Goal: Task Accomplishment & Management: Use online tool/utility

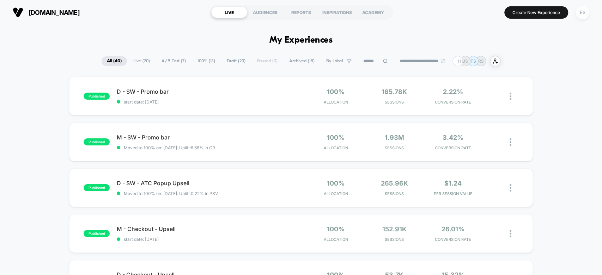
click at [581, 13] on div "ES" at bounding box center [582, 13] width 14 height 14
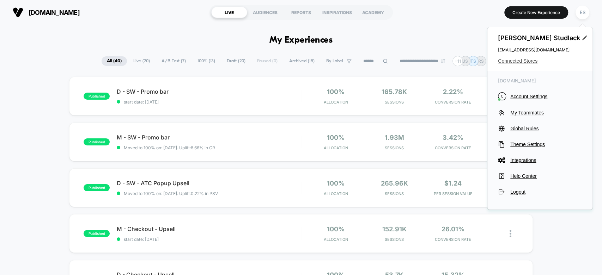
click at [514, 61] on span "Connected Stores" at bounding box center [540, 61] width 84 height 6
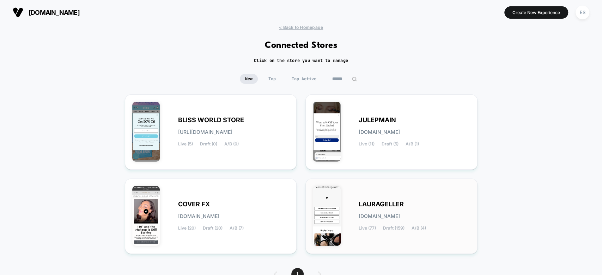
drag, startPoint x: 344, startPoint y: 201, endPoint x: 354, endPoint y: 202, distance: 10.0
click at [354, 202] on div "LAURAGELLER laurageller.myshopify.com Live (77) Draft (159) A/B (4)" at bounding box center [391, 216] width 157 height 61
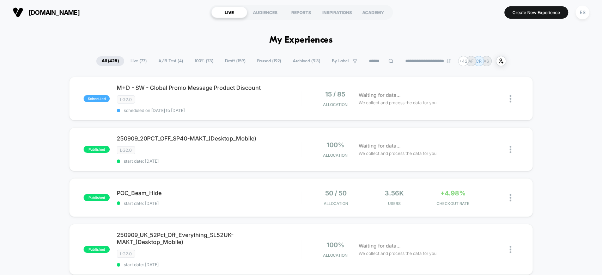
click at [367, 60] on input at bounding box center [380, 61] width 35 height 8
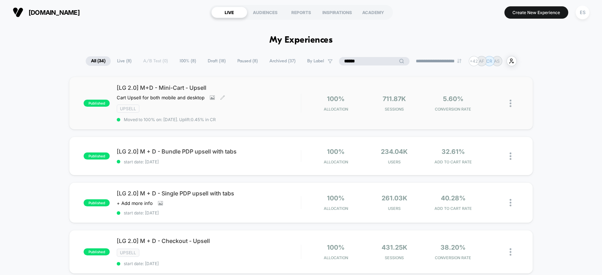
type input "******"
click at [133, 87] on span "[LG 2.0] M+D - Mini-Cart - Upsell" at bounding box center [209, 87] width 184 height 7
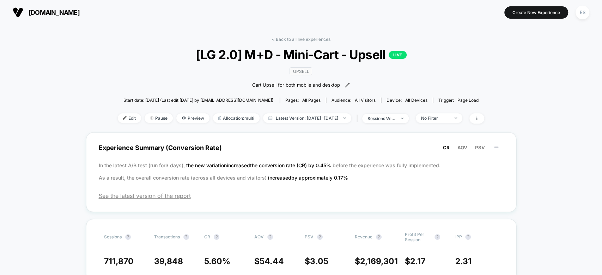
click at [124, 111] on div "< Back to all live experiences [LG 2.0] M+D - Mini-Cart - Upsell LIVE Upsell Ca…" at bounding box center [301, 85] width 366 height 96
click at [124, 116] on span "Edit" at bounding box center [129, 119] width 23 height 10
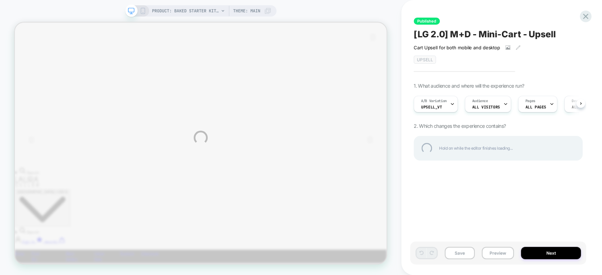
click at [450, 106] on div "PRODUCT: Baked Starter Kit (3PC) [1] PRODUCT: Baked Starter Kit (3PC) [1] Theme…" at bounding box center [301, 137] width 602 height 275
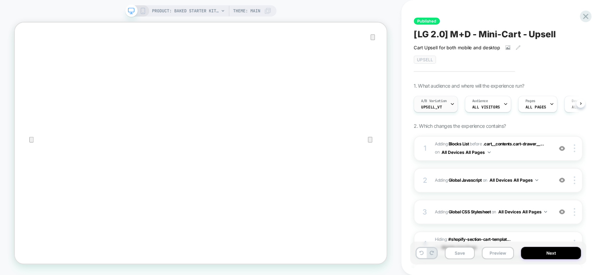
click at [450, 105] on icon at bounding box center [452, 104] width 5 height 5
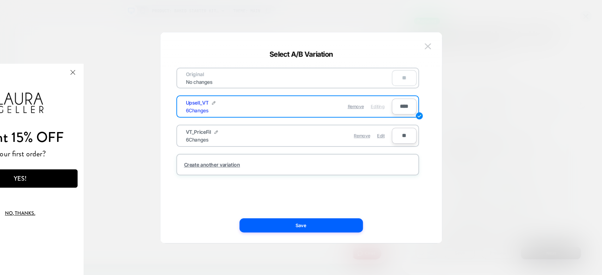
click at [84, 72] on html "Want 15% OFF your first order? YES! No, thanks. We've added your code to your c…" at bounding box center [20, 170] width 127 height 212
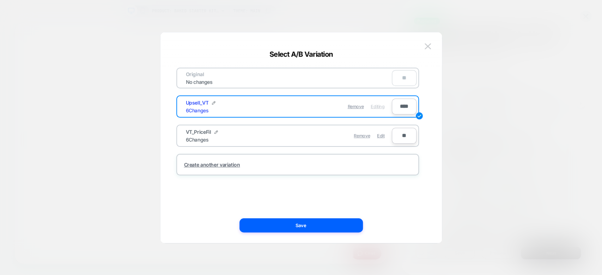
click at [0, 0] on span "Editing" at bounding box center [0, 0] width 0 height 0
click at [287, 215] on div "Original No changes ** Upsell_VT 6 Changes Remove Editing **** VT_PriceFil 6 Ch…" at bounding box center [297, 138] width 260 height 183
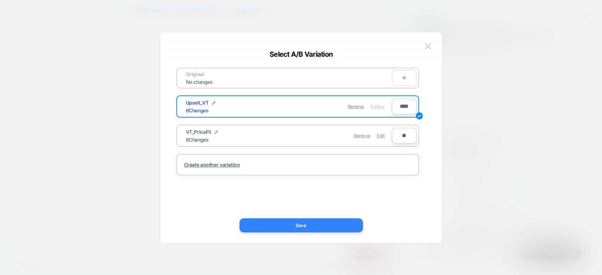
click at [289, 219] on button "Save" at bounding box center [300, 226] width 123 height 14
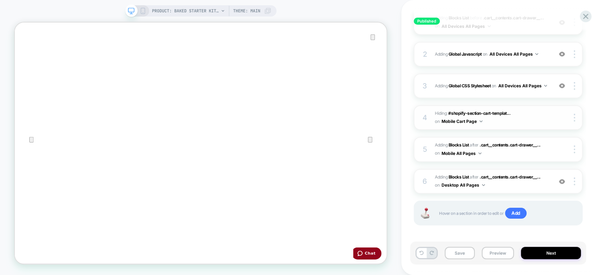
scroll to position [128, 0]
click at [422, 175] on div "6" at bounding box center [424, 180] width 7 height 13
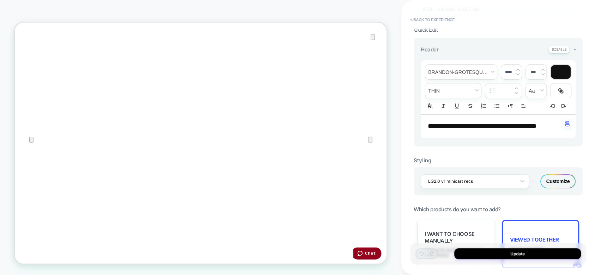
scroll to position [235, 0]
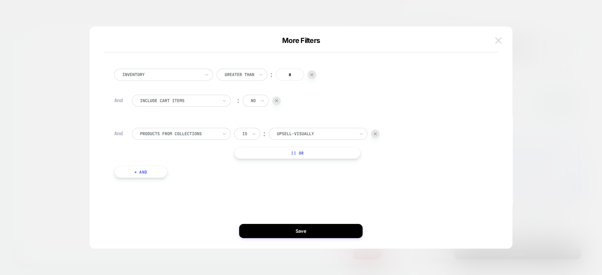
click at [496, 41] on img at bounding box center [498, 40] width 6 height 6
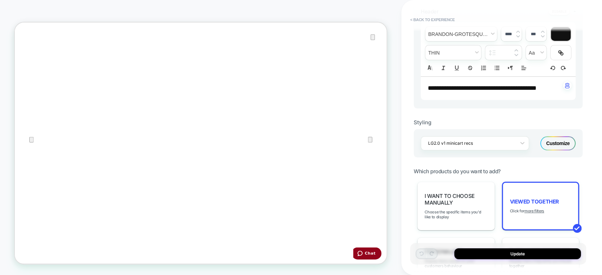
scroll to position [196, 0]
click at [531, 194] on div "Viewed Together Click for more filters" at bounding box center [541, 205] width 78 height 49
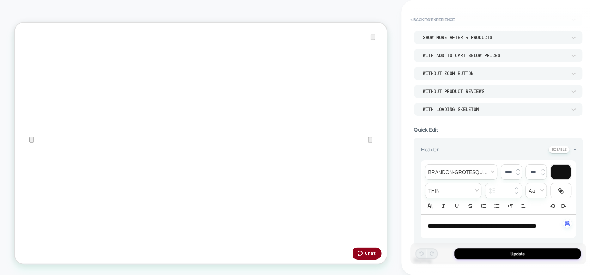
scroll to position [0, 0]
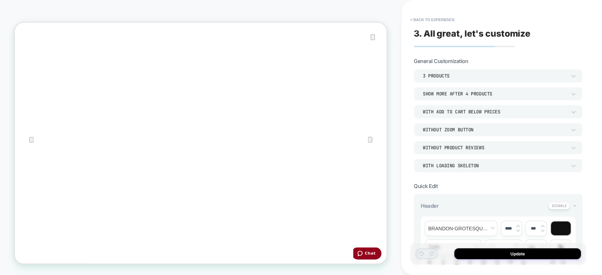
click at [430, 12] on div "**********" at bounding box center [498, 137] width 176 height 261
click at [429, 18] on button "< Back to experience" at bounding box center [431, 19] width 51 height 11
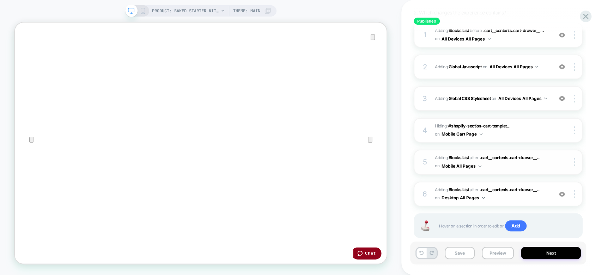
scroll to position [117, 0]
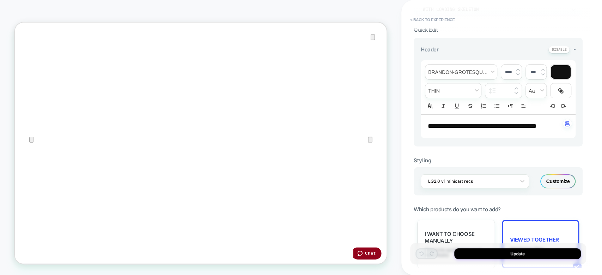
scroll to position [235, 0]
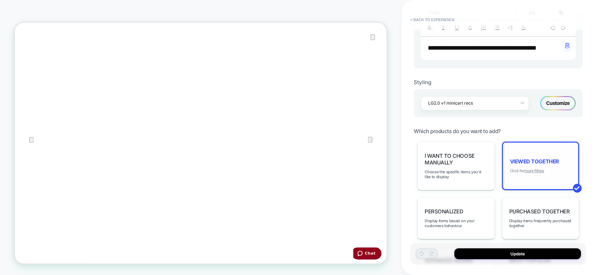
click at [532, 169] on u "more filters" at bounding box center [534, 171] width 20 height 5
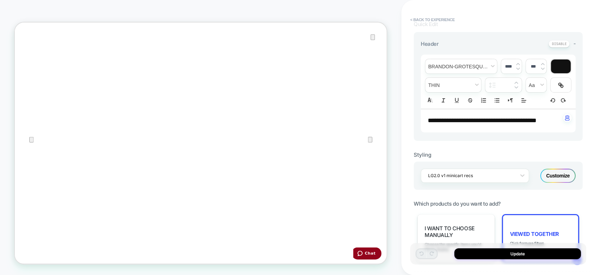
scroll to position [78, 0]
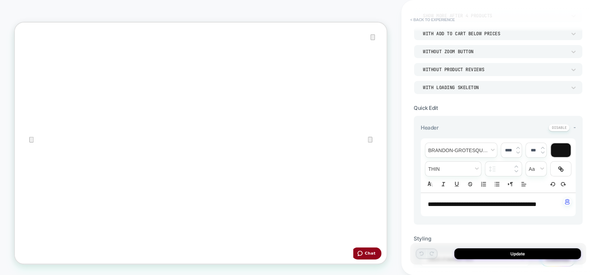
click at [418, 17] on button "< Back to experience" at bounding box center [431, 19] width 51 height 11
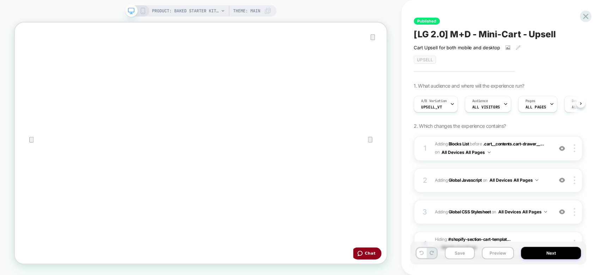
scroll to position [0, 0]
click at [142, 12] on icon at bounding box center [143, 11] width 6 height 6
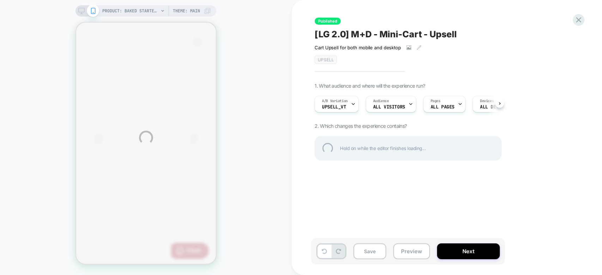
click at [82, 12] on div "PRODUCT: Baked Starter Kit (3PC) [1] PRODUCT: Baked Starter Kit (3PC) [1] Theme…" at bounding box center [301, 137] width 602 height 275
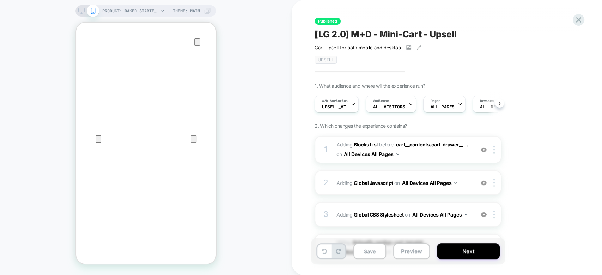
click at [81, 13] on icon at bounding box center [81, 13] width 0 height 2
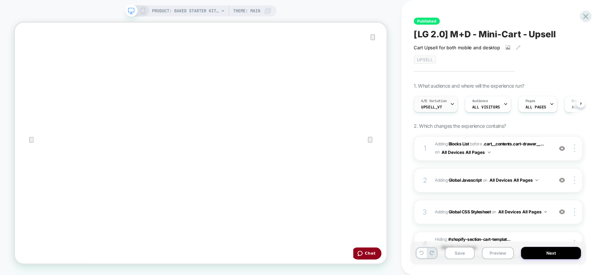
click at [451, 104] on icon at bounding box center [452, 104] width 2 height 1
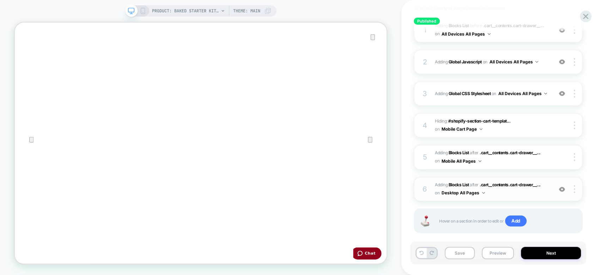
scroll to position [128, 0]
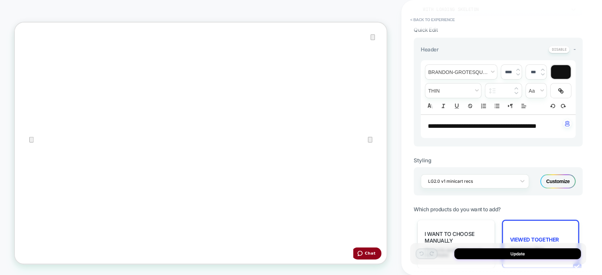
scroll to position [196, 0]
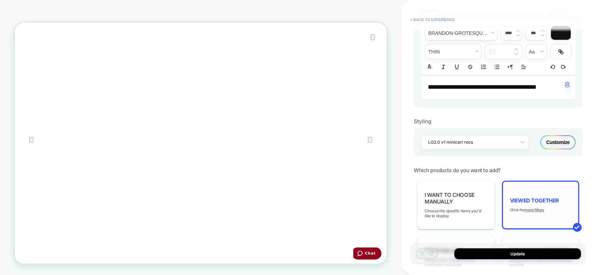
click at [539, 208] on u "more filters" at bounding box center [534, 210] width 20 height 5
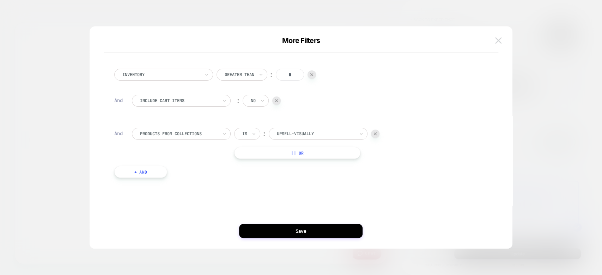
click at [496, 43] on img at bounding box center [498, 40] width 6 height 6
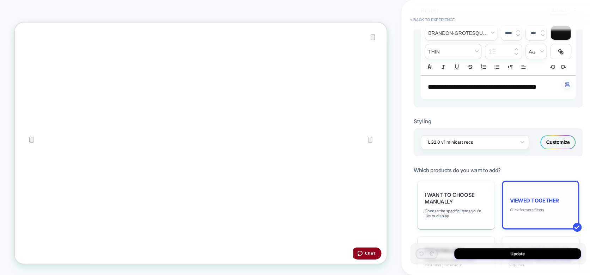
click at [528, 208] on u "more filters" at bounding box center [534, 210] width 20 height 5
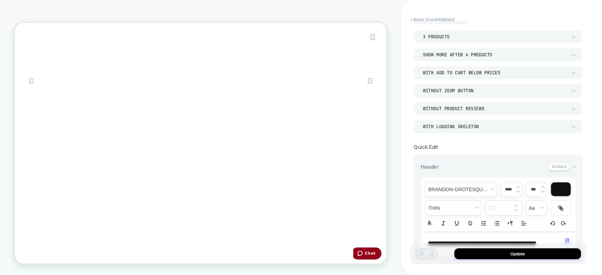
scroll to position [0, 0]
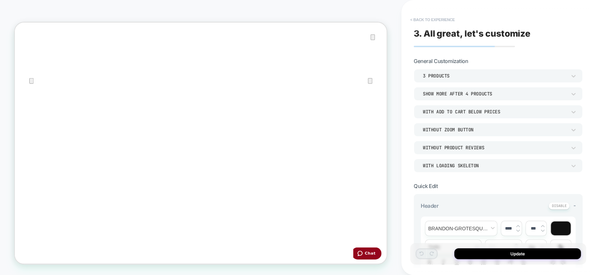
click at [427, 16] on button "< Back to experience" at bounding box center [431, 19] width 51 height 11
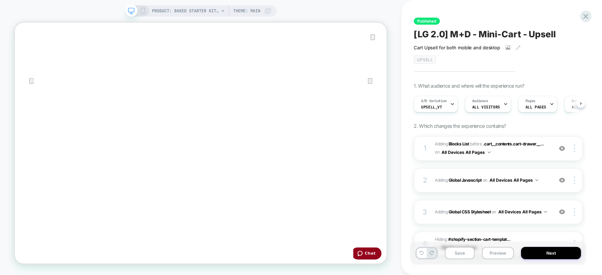
click at [141, 12] on rect at bounding box center [143, 11] width 4 height 6
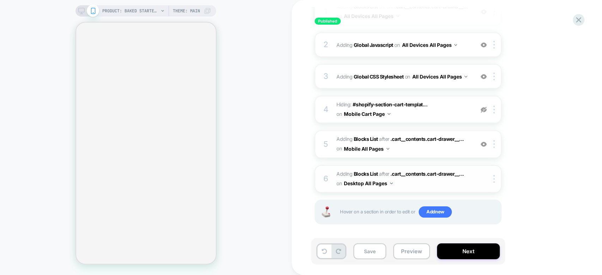
scroll to position [139, 0]
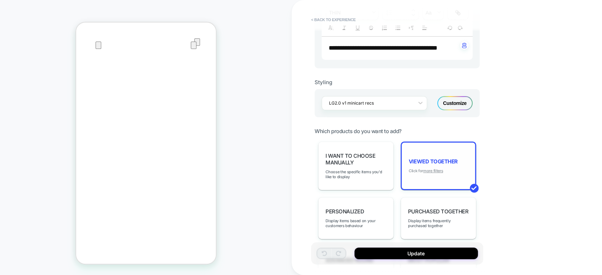
scroll to position [0, 0]
click at [0, 0] on u "more filters" at bounding box center [0, 0] width 0 height 0
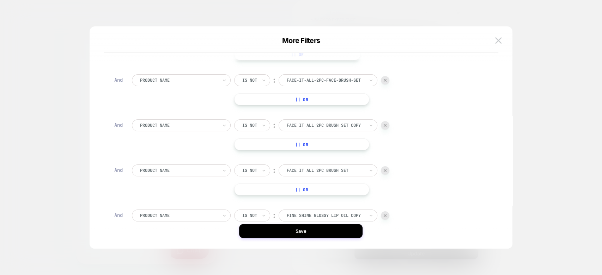
scroll to position [117, 0]
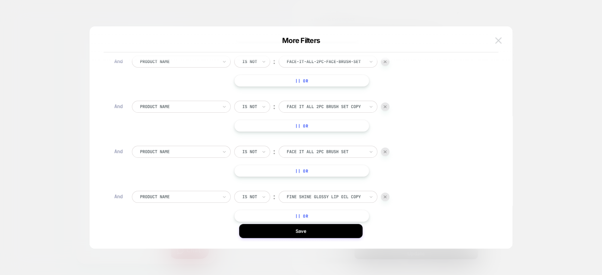
click at [499, 39] on img at bounding box center [498, 40] width 6 height 6
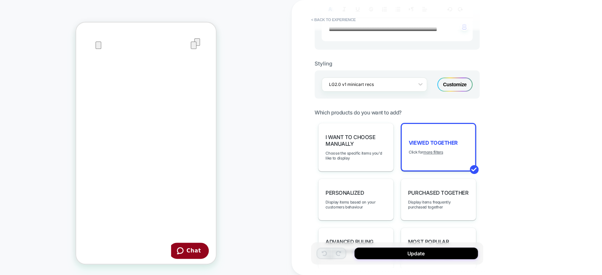
scroll to position [235, 0]
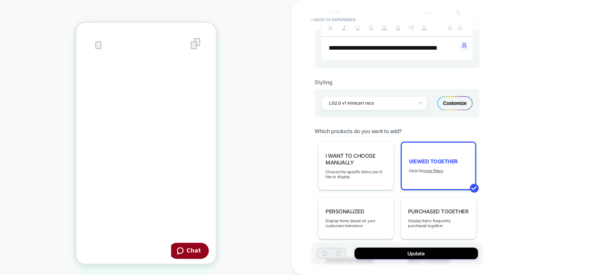
click at [334, 13] on span "fontWeight" at bounding box center [352, 12] width 52 height 14
click at [334, 14] on button "< Back to experience" at bounding box center [332, 19] width 51 height 11
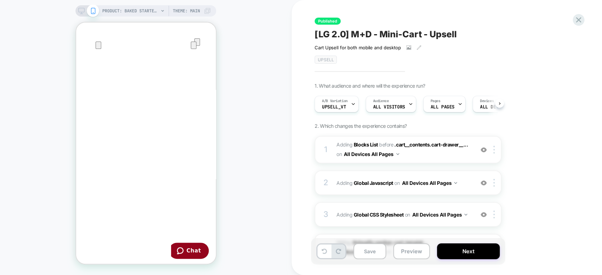
scroll to position [0, 0]
click at [580, 19] on icon at bounding box center [579, 20] width 10 height 10
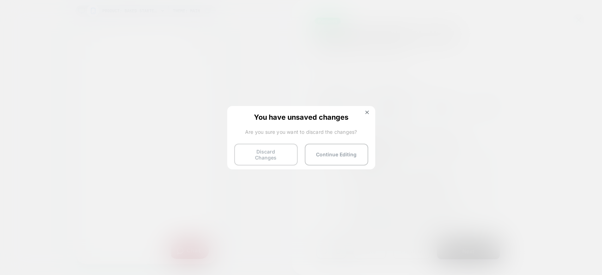
click at [0, 0] on button "Discard Changes" at bounding box center [0, 0] width 0 height 0
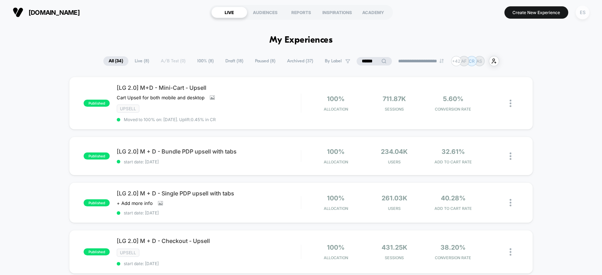
click at [576, 12] on div "ES" at bounding box center [582, 13] width 14 height 14
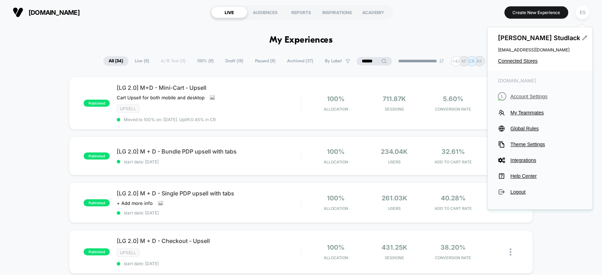
click at [523, 99] on span "Account Settings" at bounding box center [546, 97] width 72 height 6
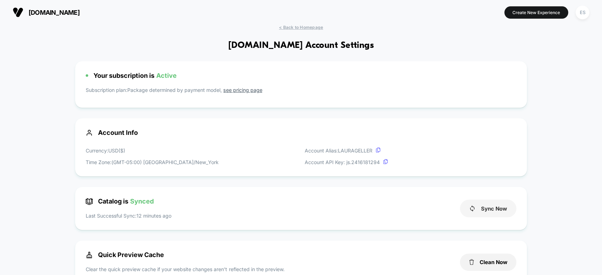
click at [498, 205] on button "Sync Now" at bounding box center [488, 209] width 56 height 18
click at [312, 26] on span "< Back to Homepage" at bounding box center [301, 27] width 44 height 5
